Goal: Entertainment & Leisure: Browse casually

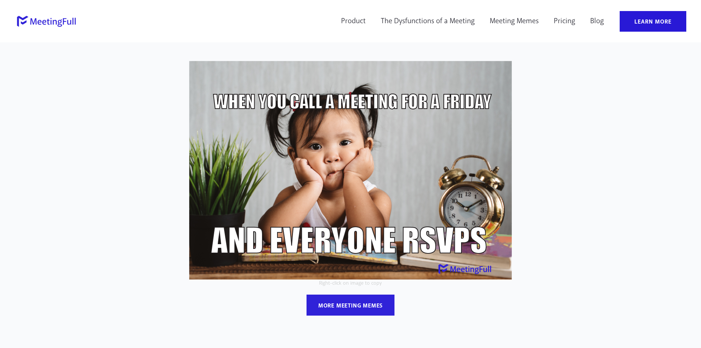
click at [532, 64] on picture at bounding box center [350, 170] width 427 height 219
click at [424, 21] on link "The Dysfunctions of a Meeting" at bounding box center [427, 21] width 103 height 21
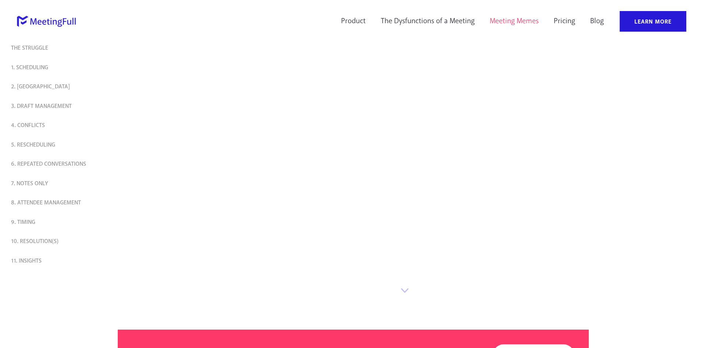
click at [516, 23] on link "Meeting Memes" at bounding box center [514, 21] width 59 height 21
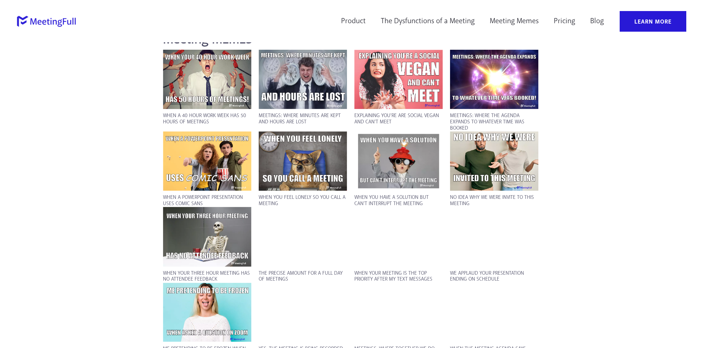
scroll to position [515, 0]
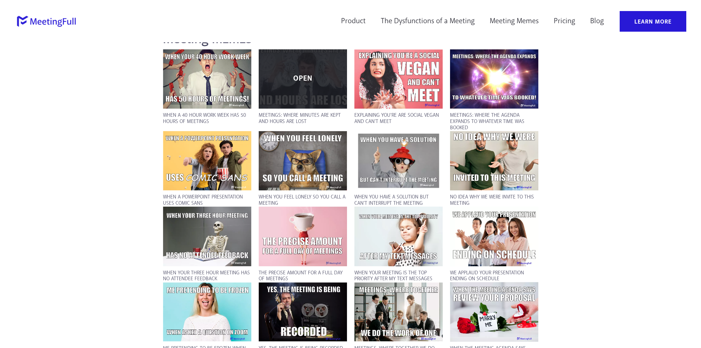
click at [327, 76] on p "OPEN" at bounding box center [302, 78] width 81 height 7
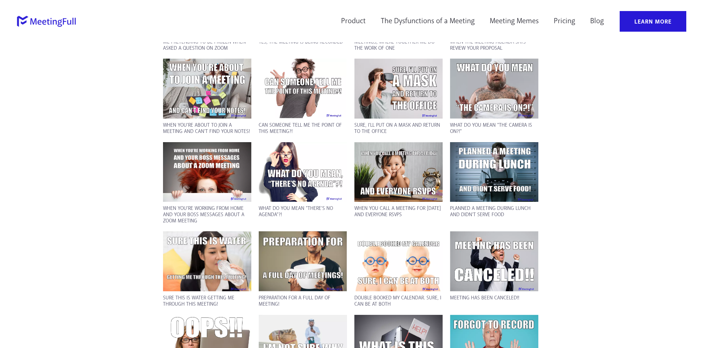
scroll to position [810, 0]
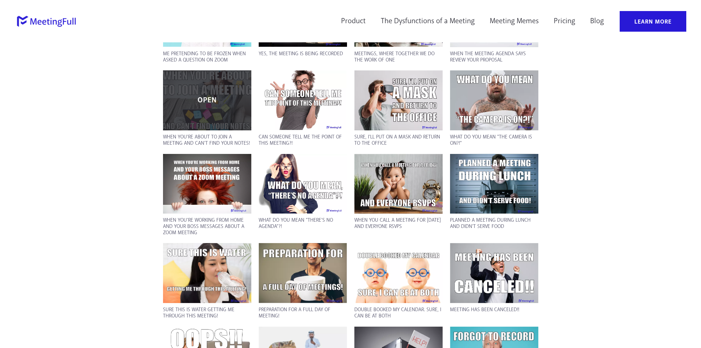
click at [230, 105] on div "OPEN" at bounding box center [207, 100] width 88 height 60
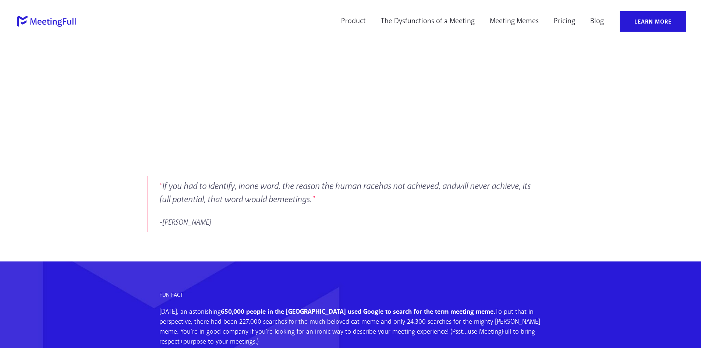
scroll to position [331, 0]
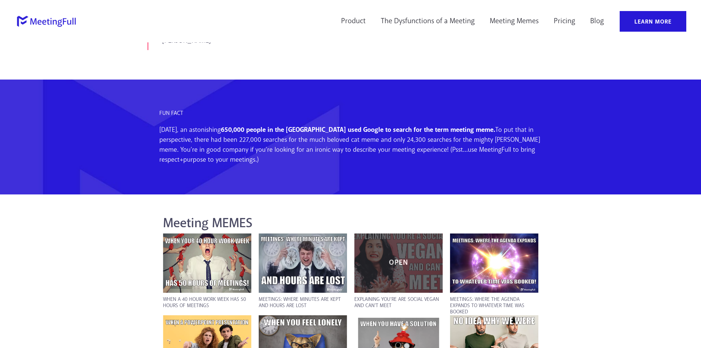
click at [417, 267] on div "OPEN" at bounding box center [399, 263] width 88 height 60
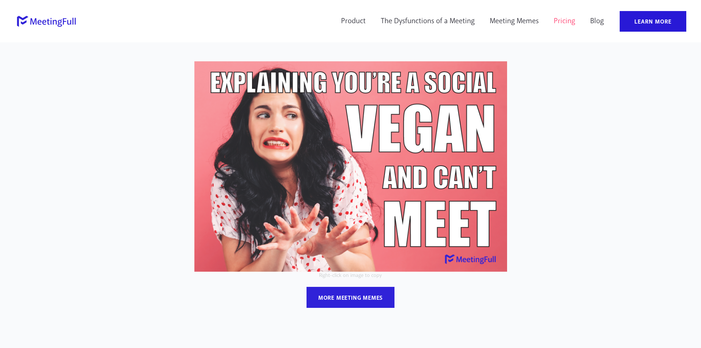
drag, startPoint x: 562, startPoint y: 156, endPoint x: 554, endPoint y: 11, distance: 145.3
click at [562, 156] on div "Right-click on image to copy more meeting memes" at bounding box center [351, 200] width 434 height 287
